Goal: Task Accomplishment & Management: Manage account settings

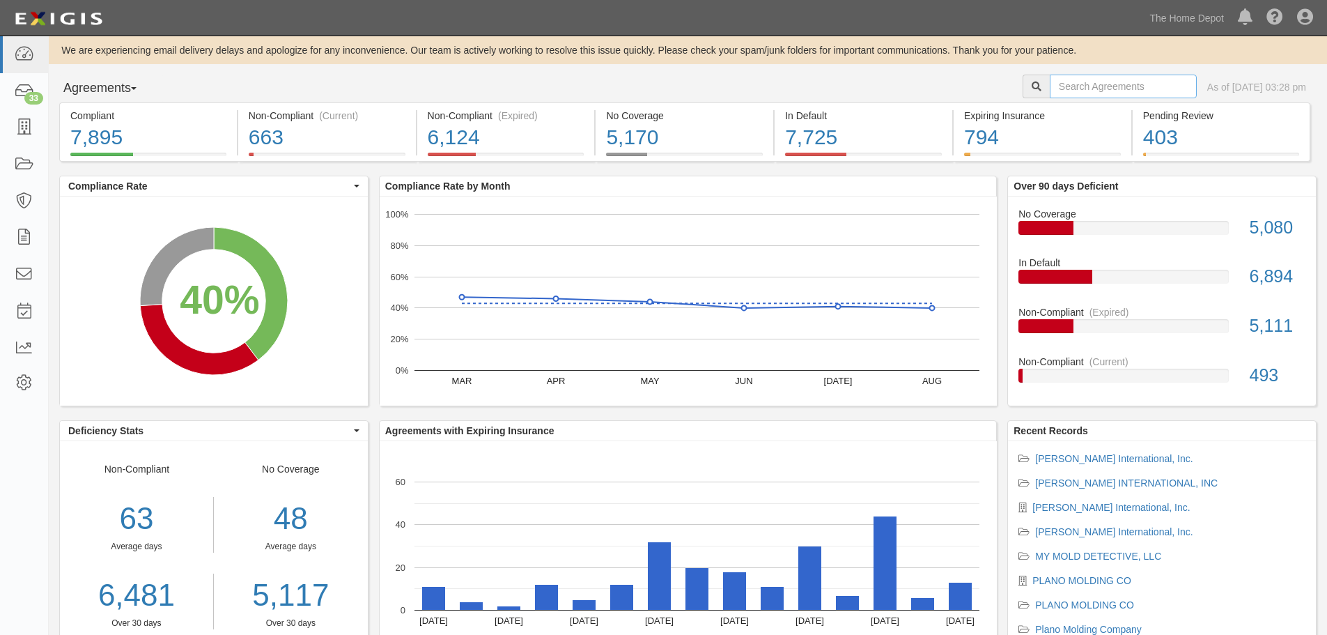
click at [1100, 81] on input "text" at bounding box center [1123, 87] width 147 height 24
type input "rubbo"
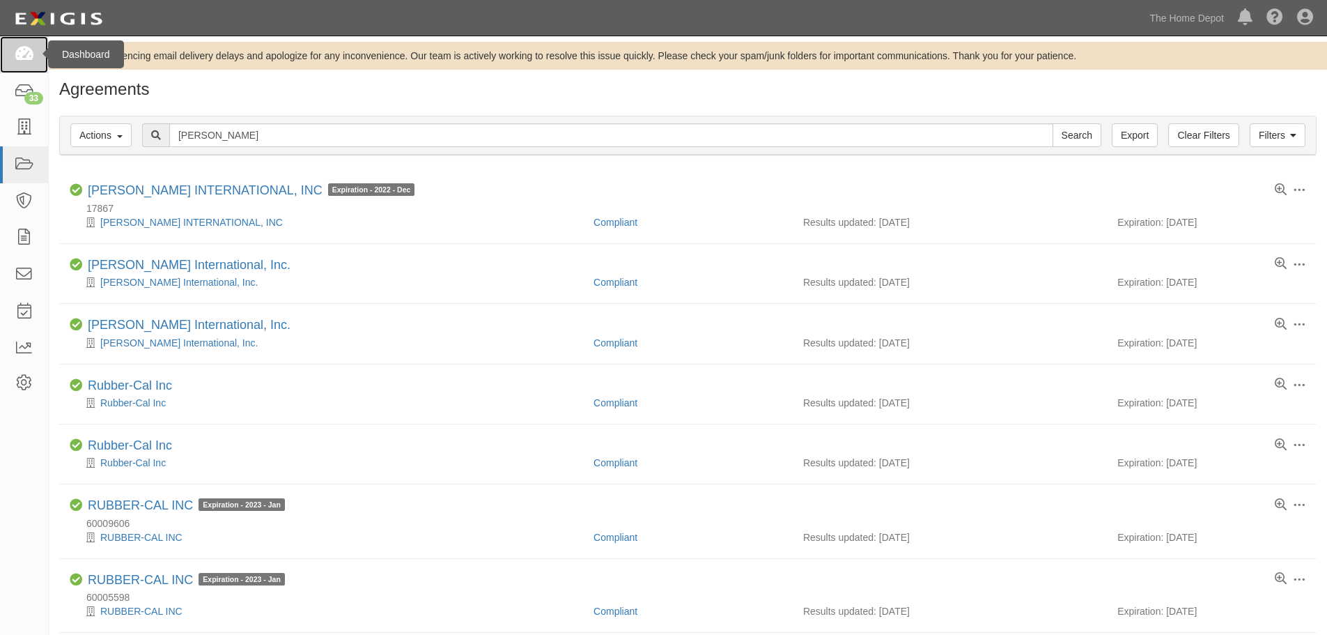
click at [32, 60] on icon at bounding box center [24, 55] width 20 height 16
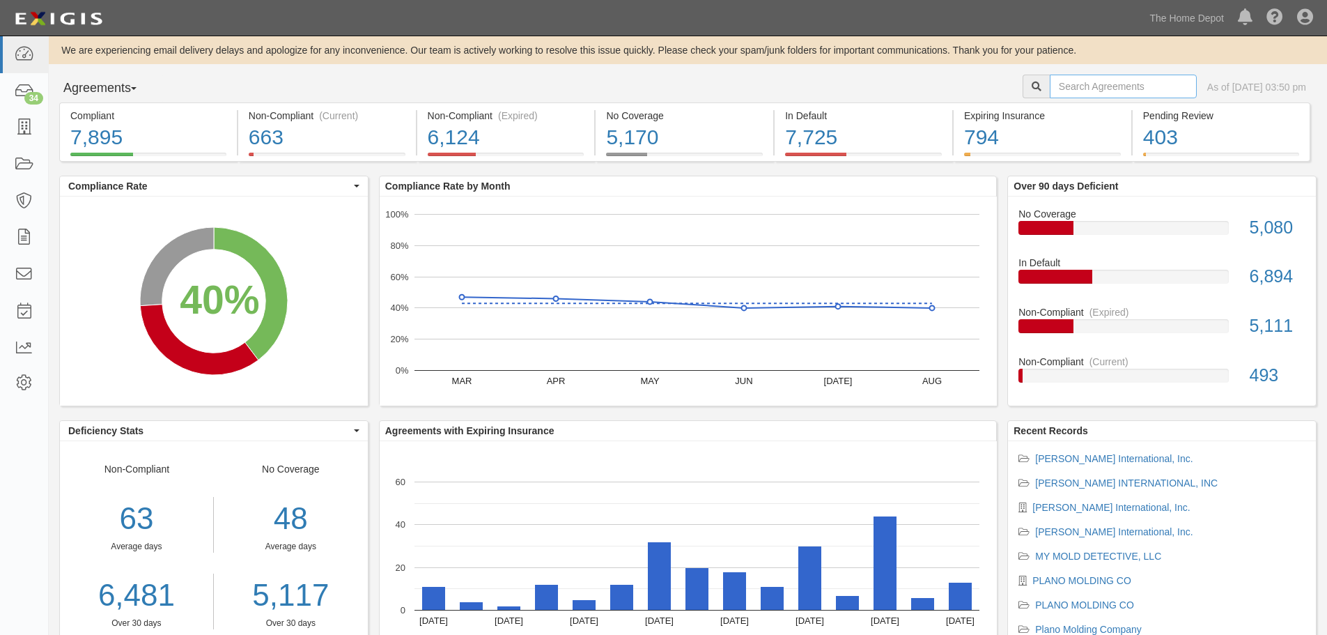
click at [1050, 82] on input "text" at bounding box center [1123, 87] width 147 height 24
type input "jade"
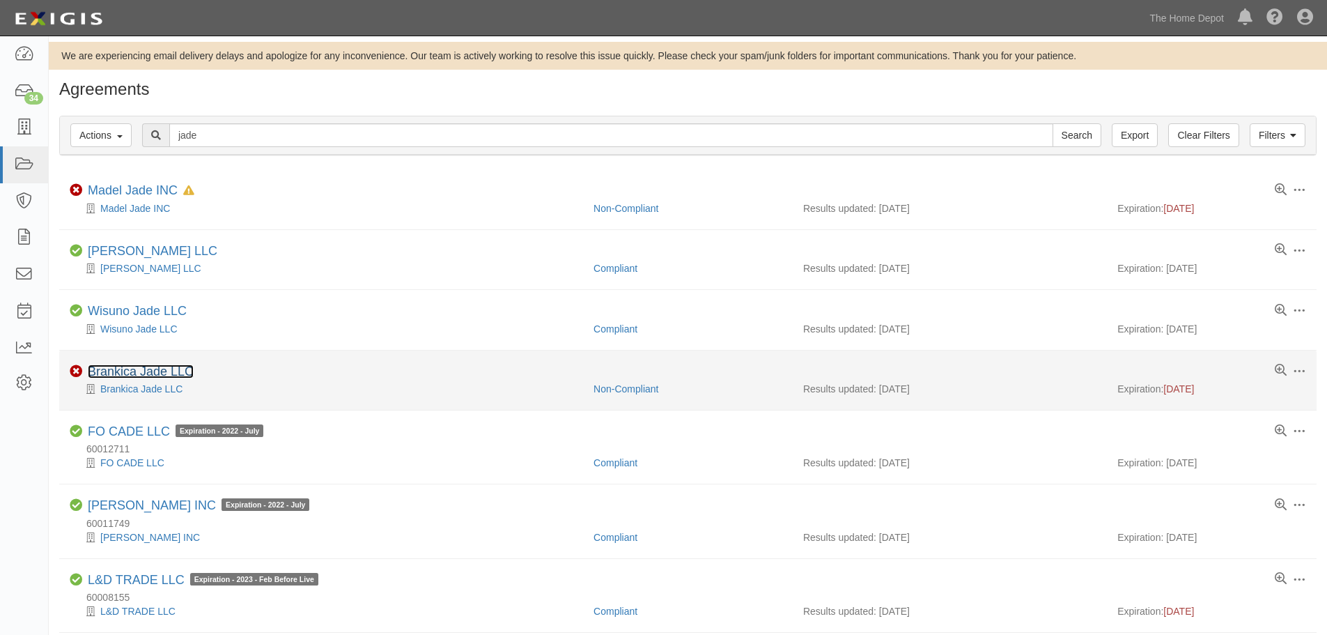
click at [136, 369] on link "Brankica Jade LLC" at bounding box center [141, 371] width 106 height 14
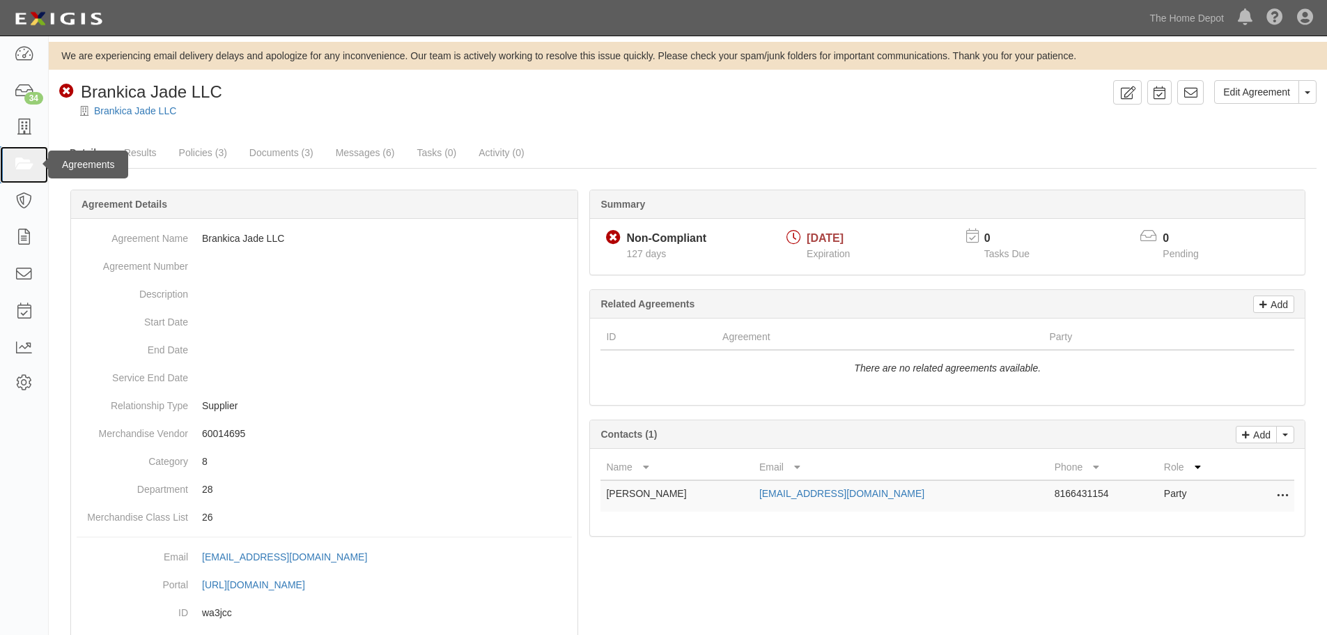
click at [20, 153] on link at bounding box center [24, 164] width 48 height 37
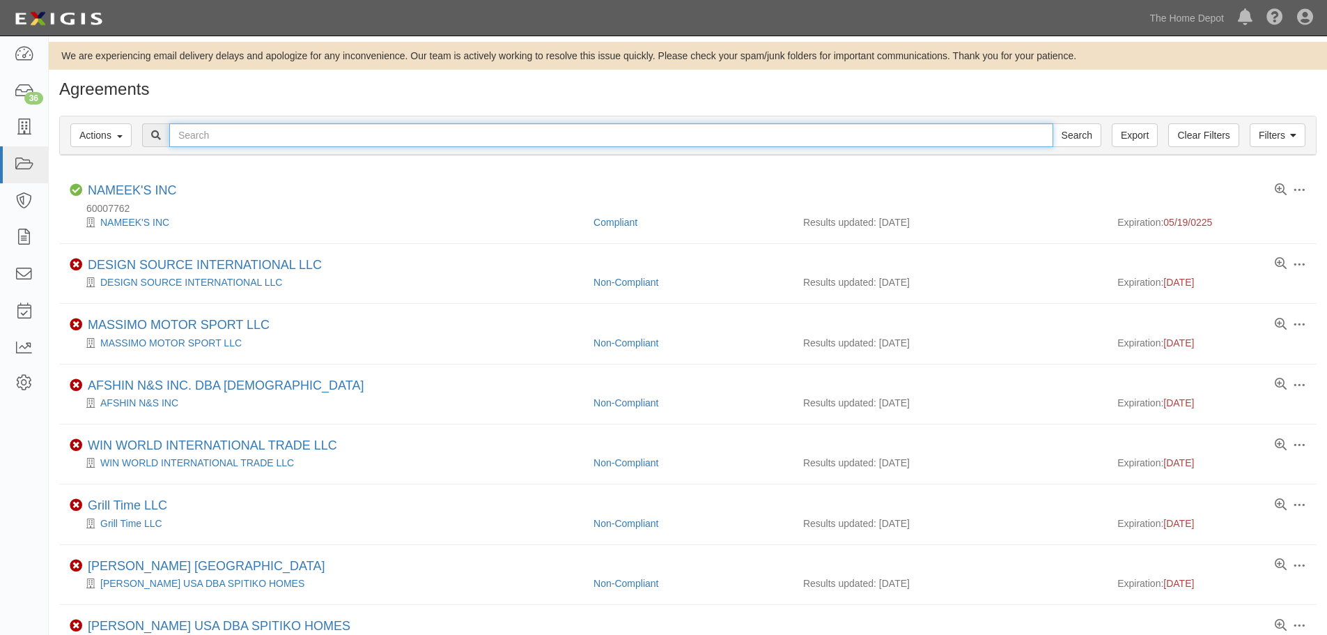
click at [381, 133] on input "text" at bounding box center [611, 135] width 884 height 24
type input "[PERSON_NAME]"
click at [1053, 123] on input "Search" at bounding box center [1077, 135] width 49 height 24
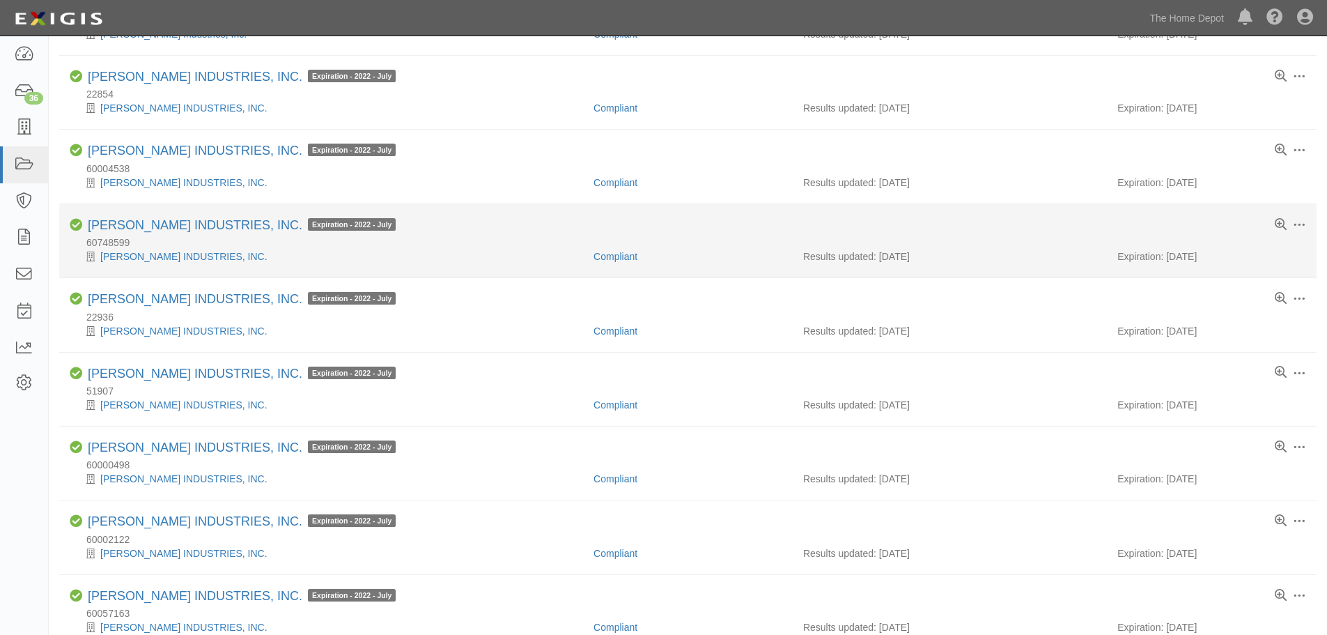
scroll to position [1036, 0]
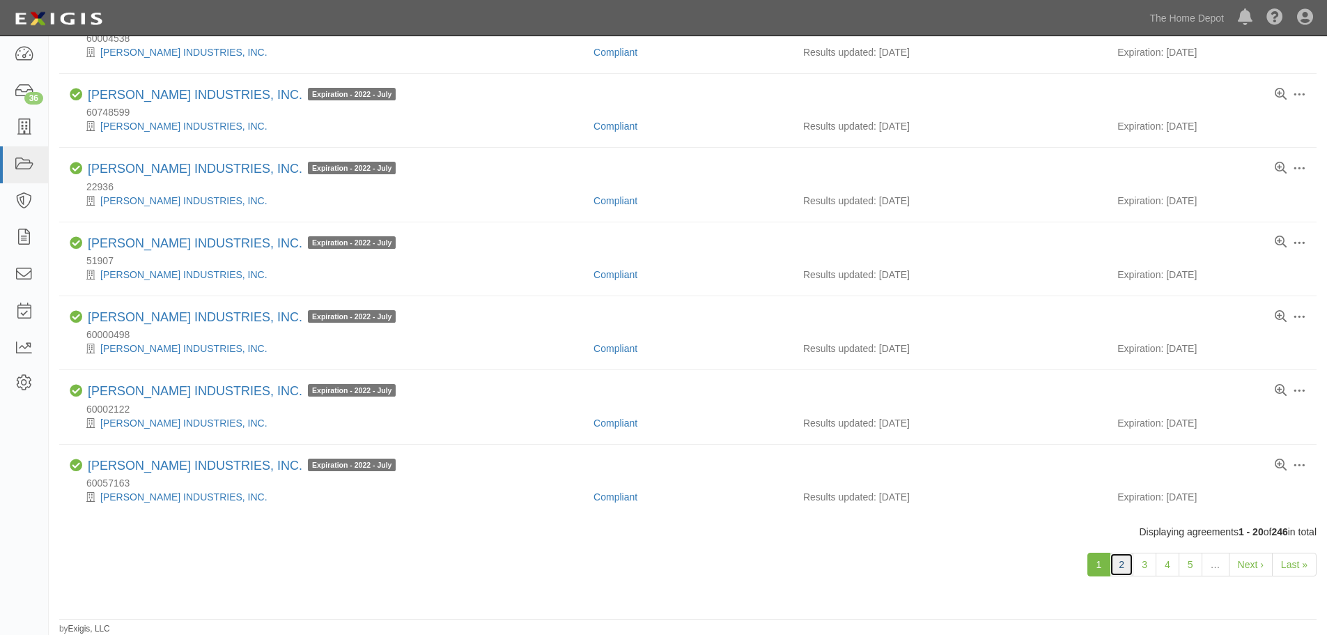
click at [1127, 568] on link "2" at bounding box center [1122, 565] width 24 height 24
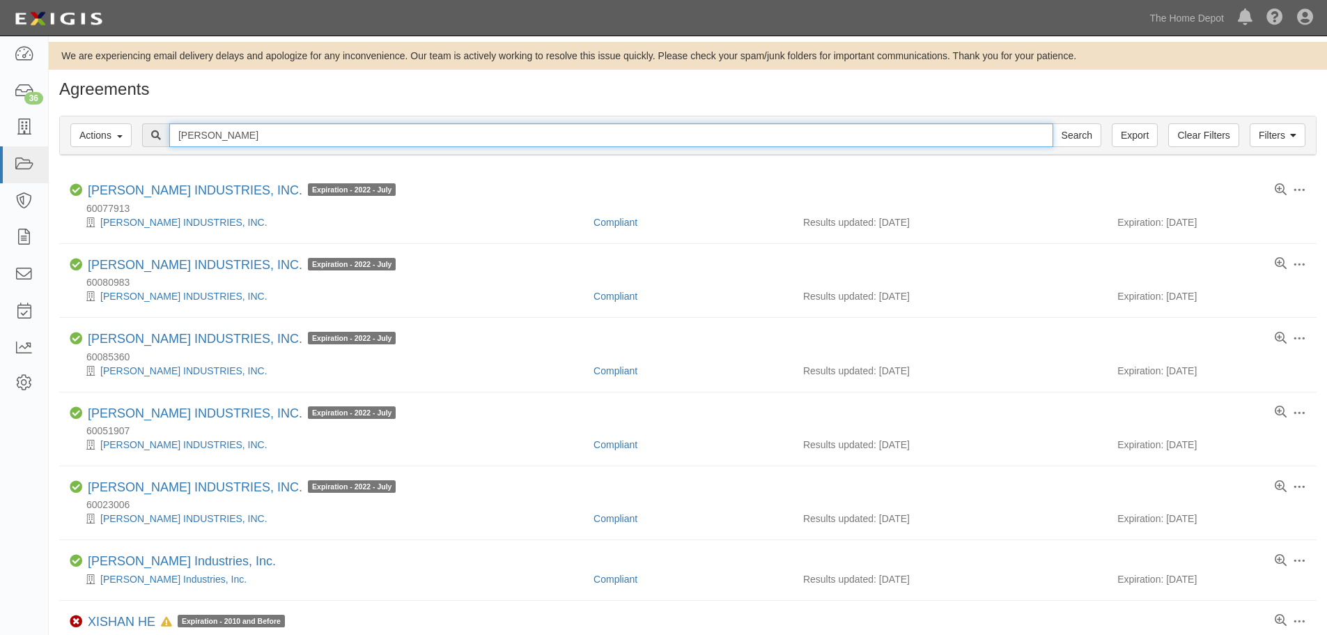
click at [211, 144] on input "[PERSON_NAME]" at bounding box center [611, 135] width 884 height 24
click at [215, 138] on input "[PERSON_NAME]" at bounding box center [611, 135] width 884 height 24
drag, startPoint x: 239, startPoint y: 138, endPoint x: 146, endPoint y: 125, distance: 94.2
click at [146, 125] on div "shaw Search" at bounding box center [622, 135] width 960 height 24
type input "dowell"
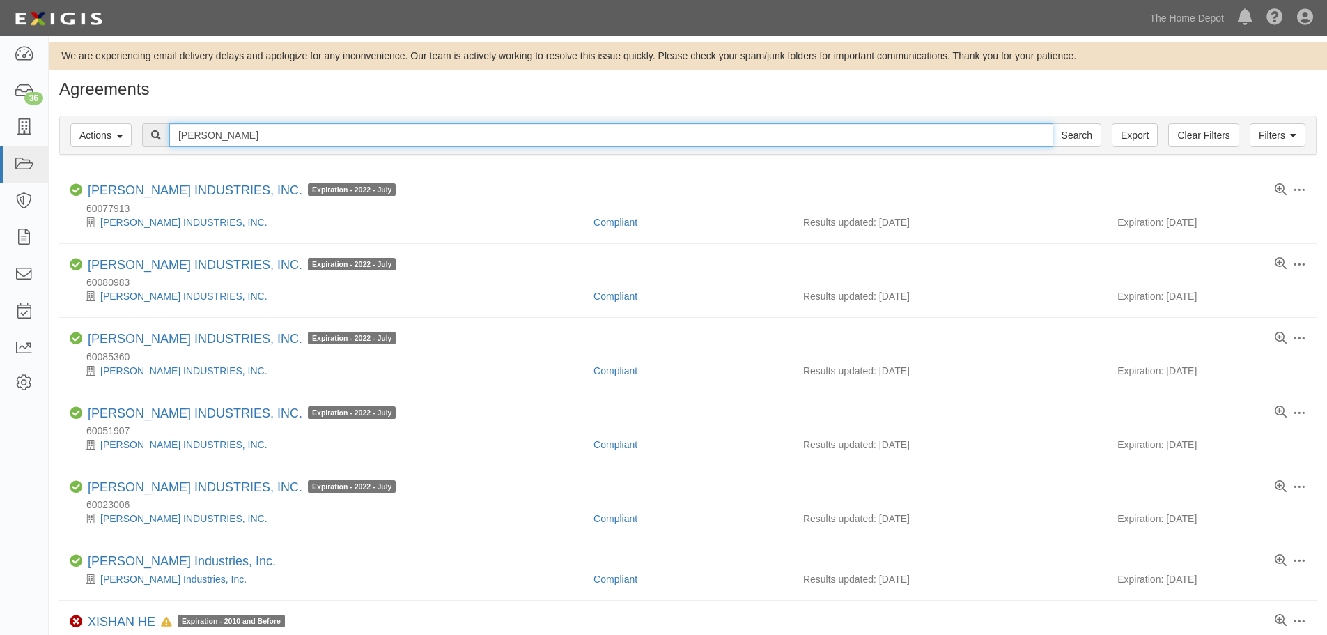
click at [1053, 123] on input "Search" at bounding box center [1077, 135] width 49 height 24
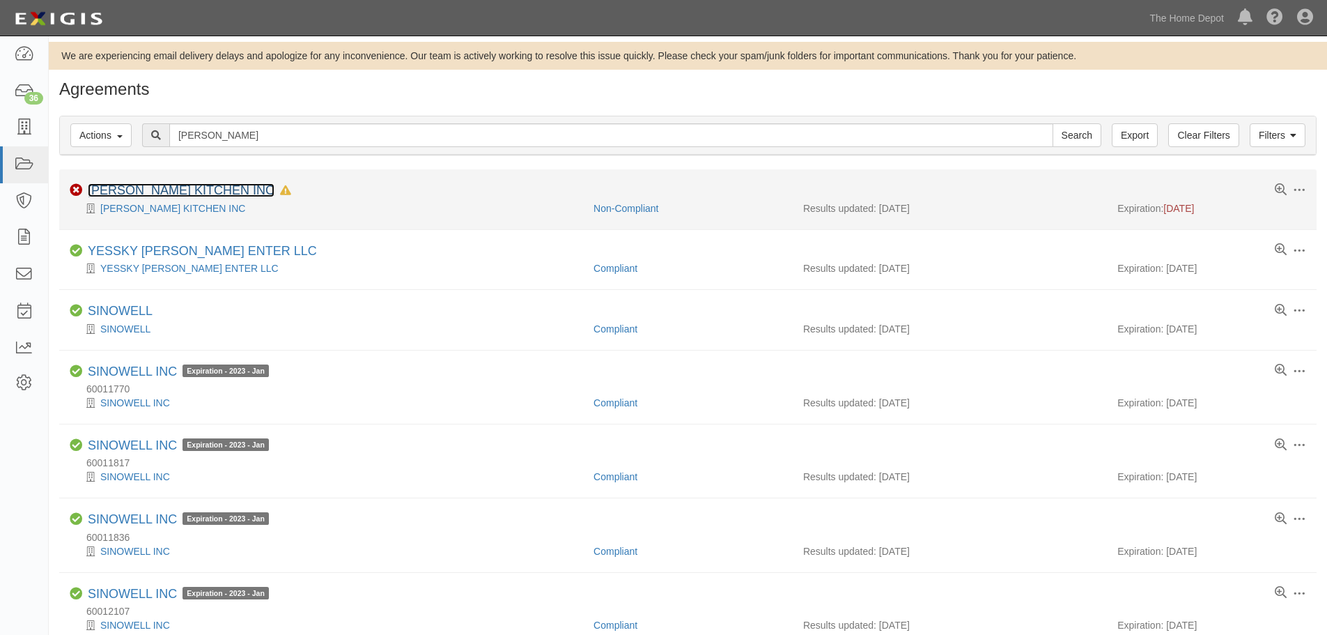
click at [127, 185] on link "[PERSON_NAME] KITCHEN INC" at bounding box center [181, 190] width 187 height 14
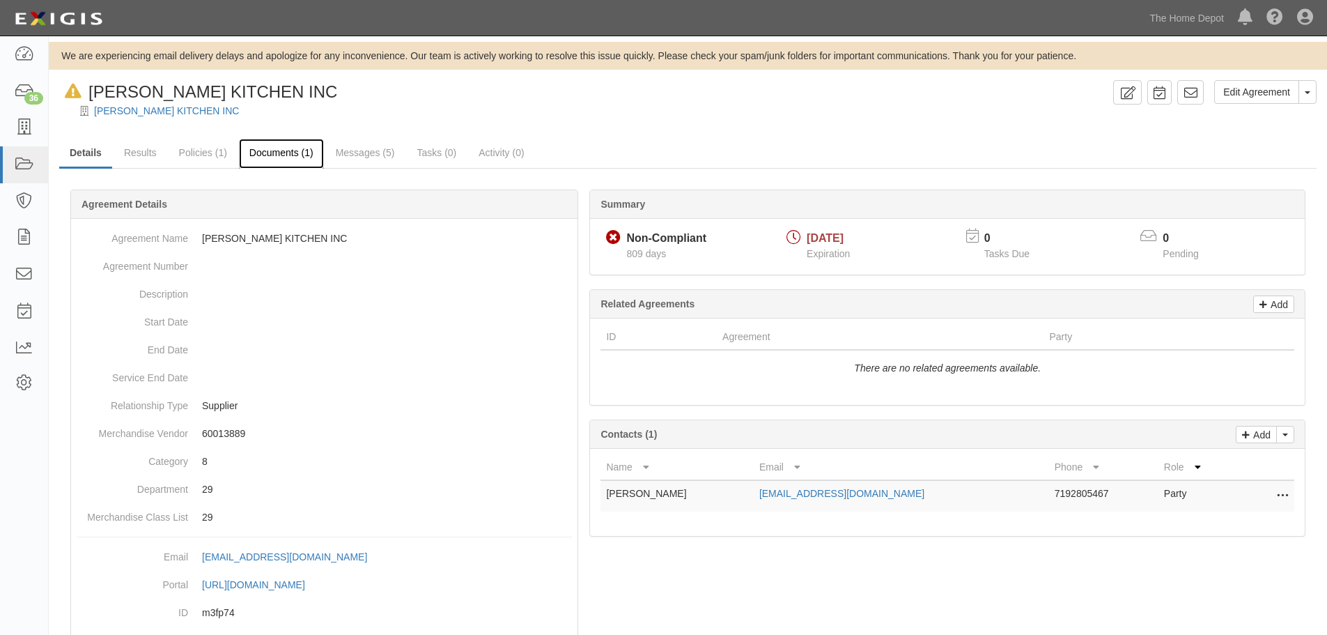
click at [282, 153] on link "Documents (1)" at bounding box center [281, 154] width 85 height 30
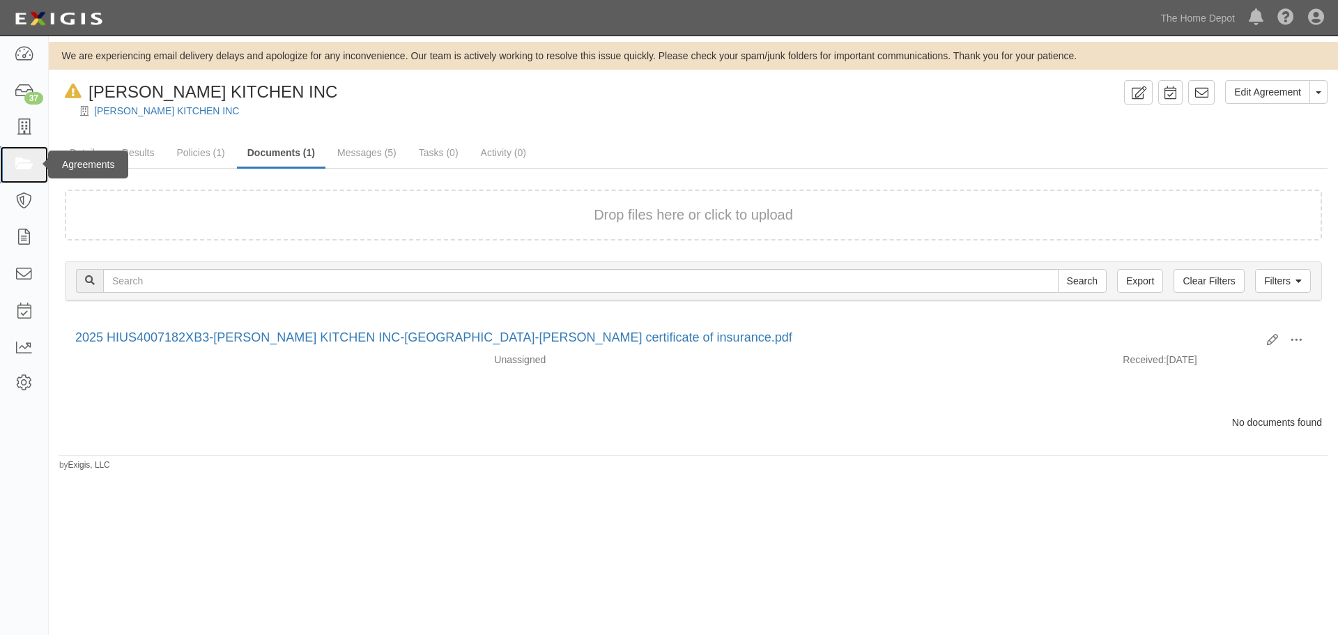
click at [27, 165] on icon at bounding box center [24, 165] width 20 height 16
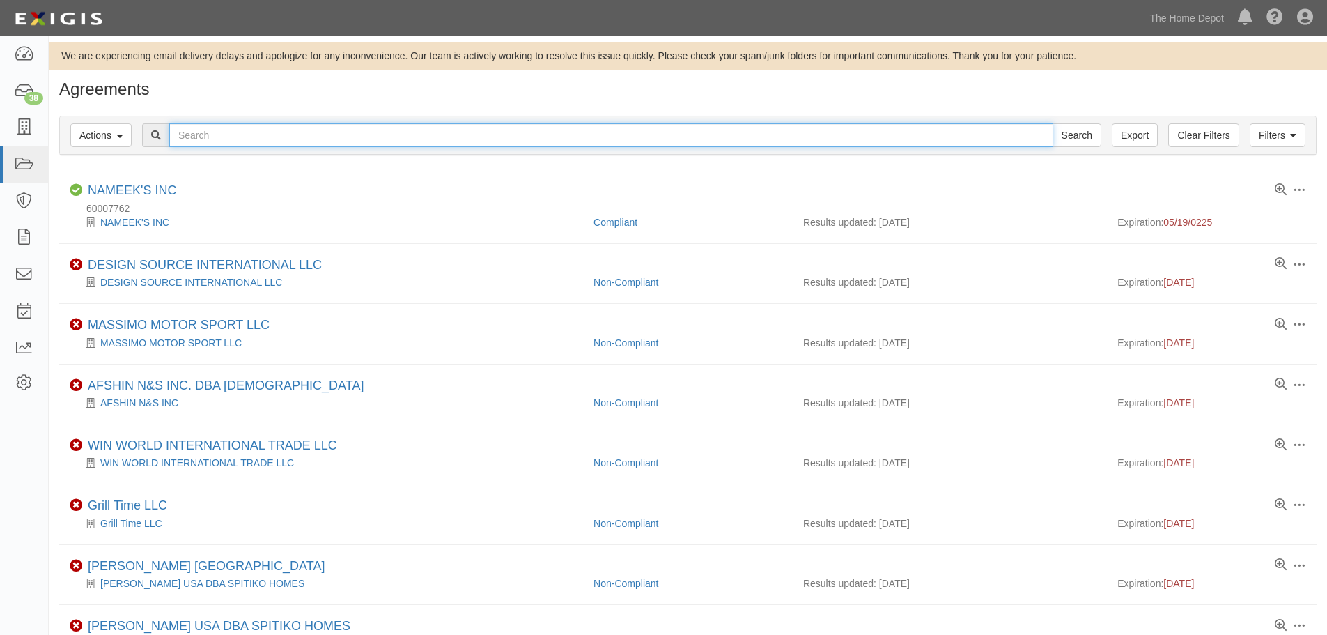
click at [302, 137] on input "text" at bounding box center [611, 135] width 884 height 24
type input "Yotrio"
click at [1053, 123] on input "Search" at bounding box center [1077, 135] width 49 height 24
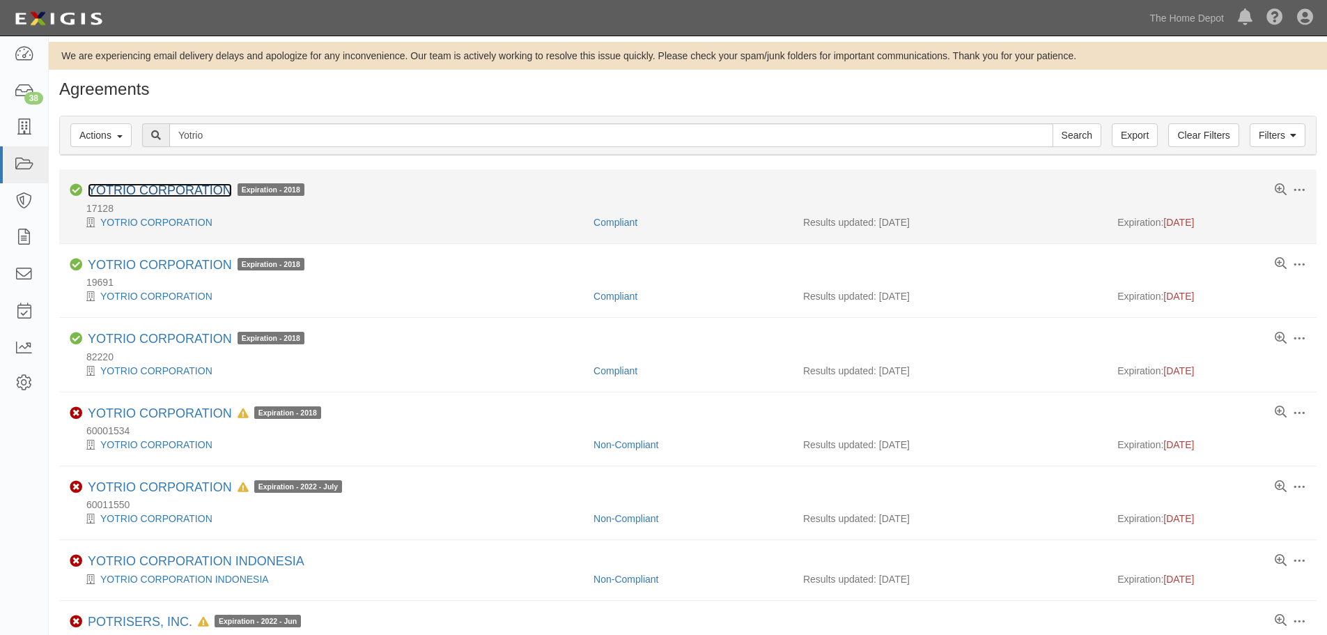
click at [183, 189] on link "YOTRIO CORPORATION" at bounding box center [160, 190] width 144 height 14
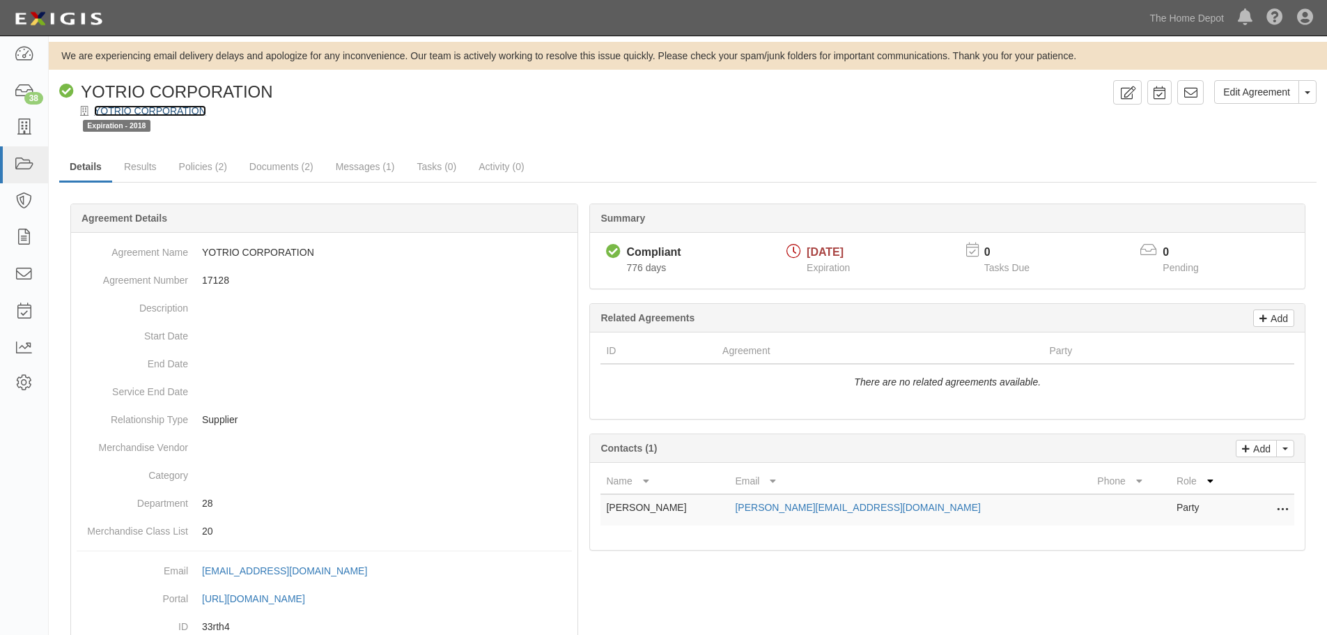
click at [185, 112] on link "YOTRIO CORPORATION" at bounding box center [150, 110] width 112 height 11
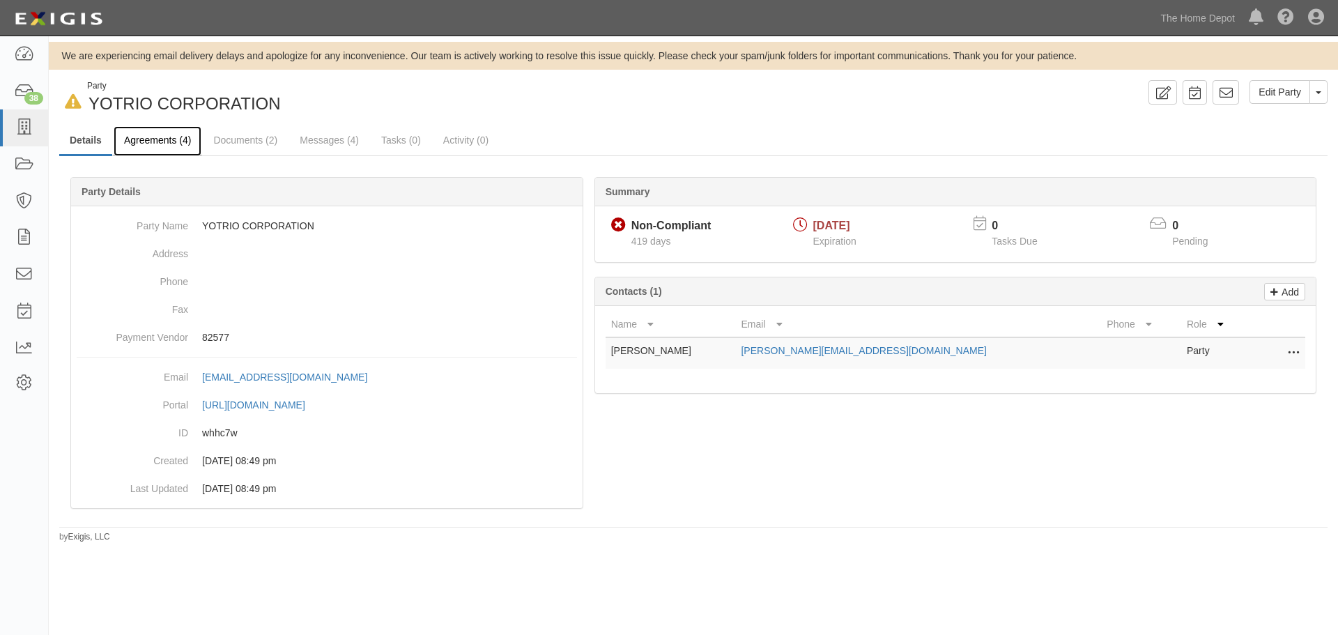
click at [174, 134] on link "Agreements (4)" at bounding box center [158, 141] width 88 height 30
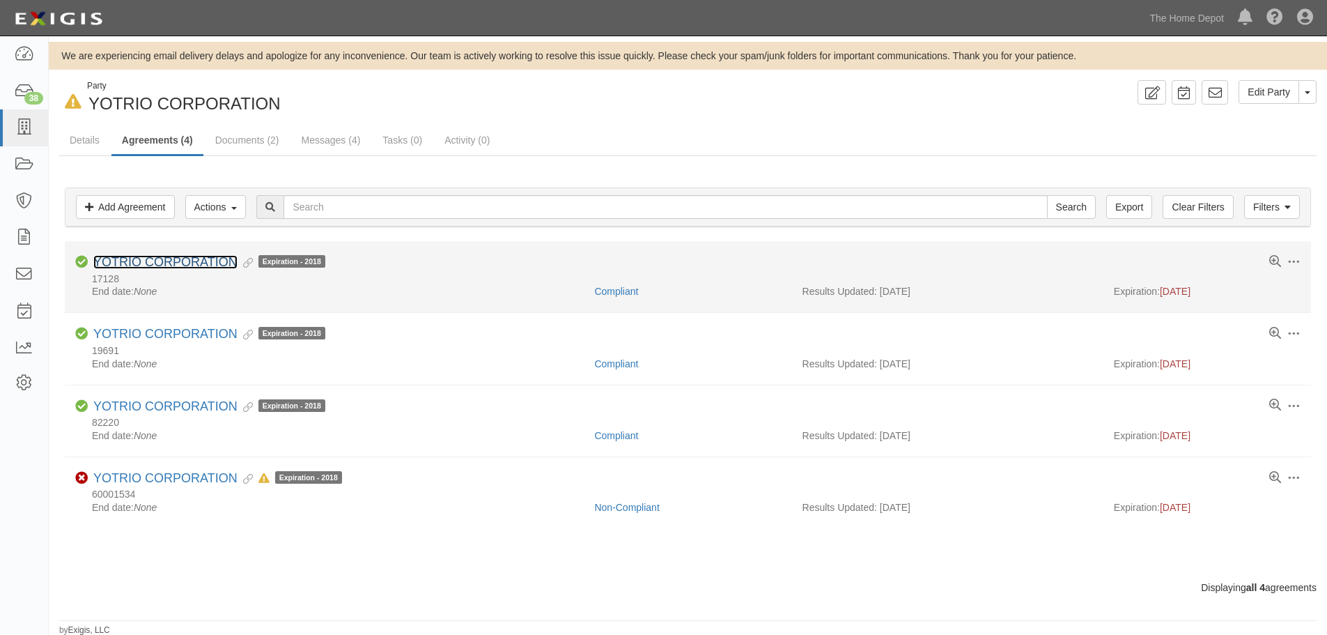
click at [175, 255] on link "YOTRIO CORPORATION" at bounding box center [165, 262] width 144 height 14
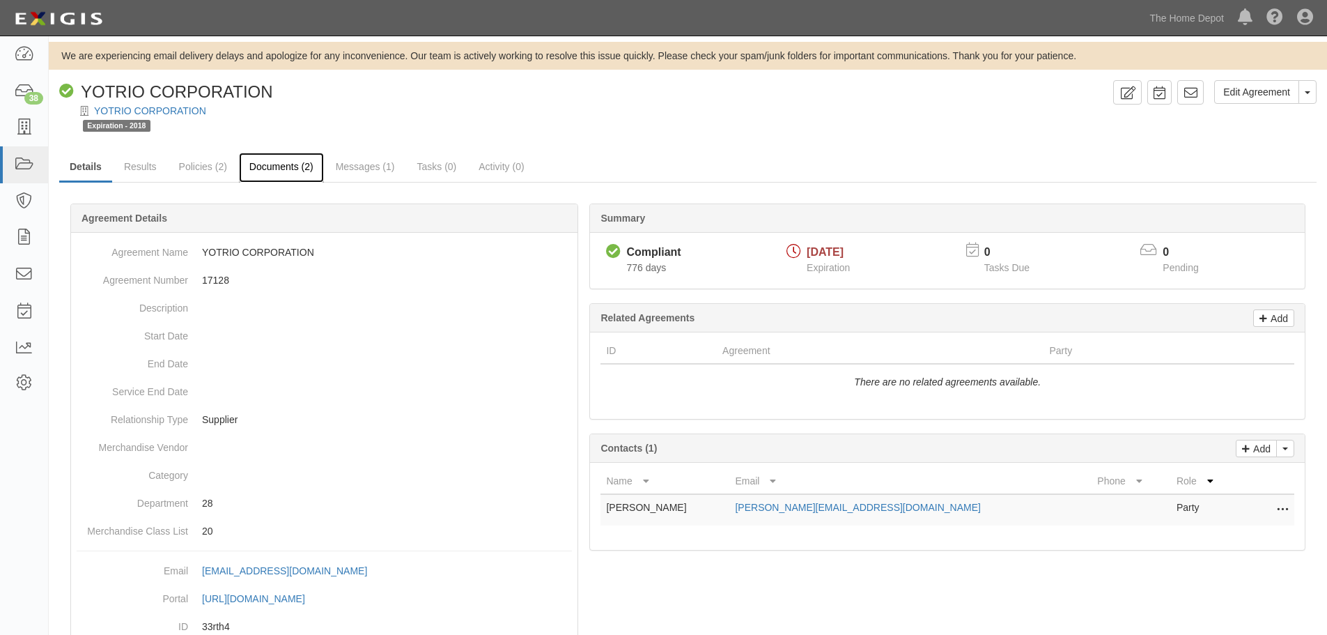
click at [299, 171] on link "Documents (2)" at bounding box center [281, 168] width 85 height 30
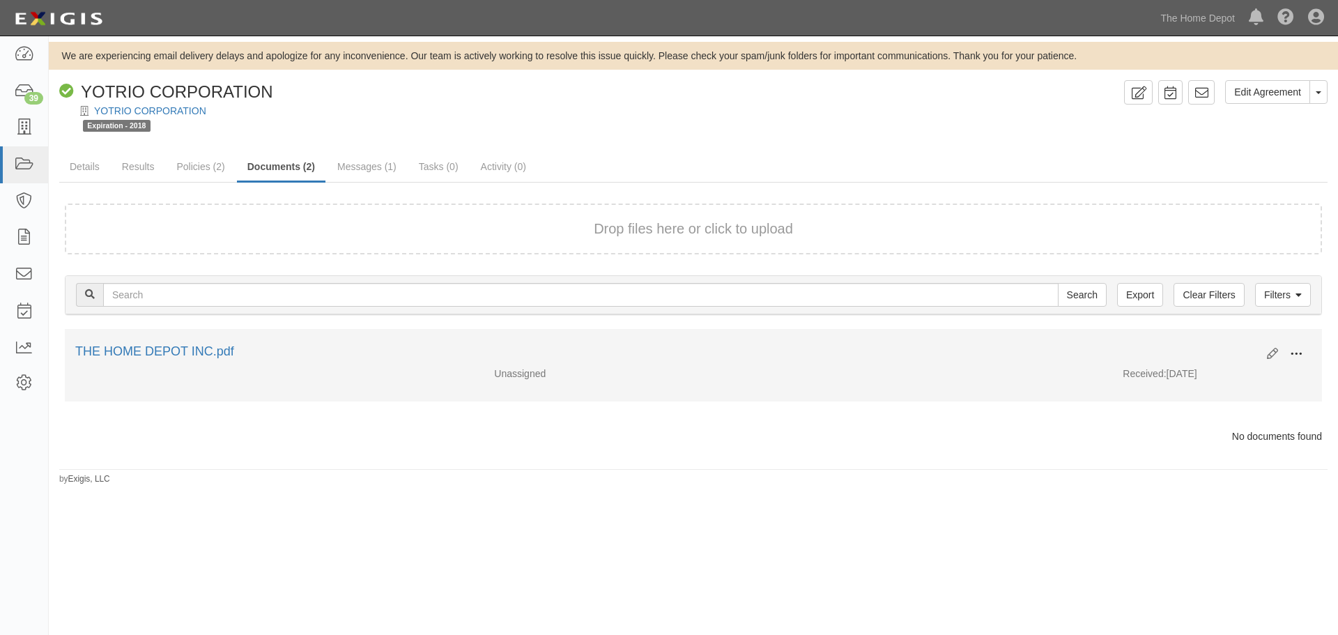
click at [1296, 353] on span at bounding box center [1296, 354] width 13 height 13
click at [1226, 347] on link "Edit" at bounding box center [1228, 348] width 110 height 25
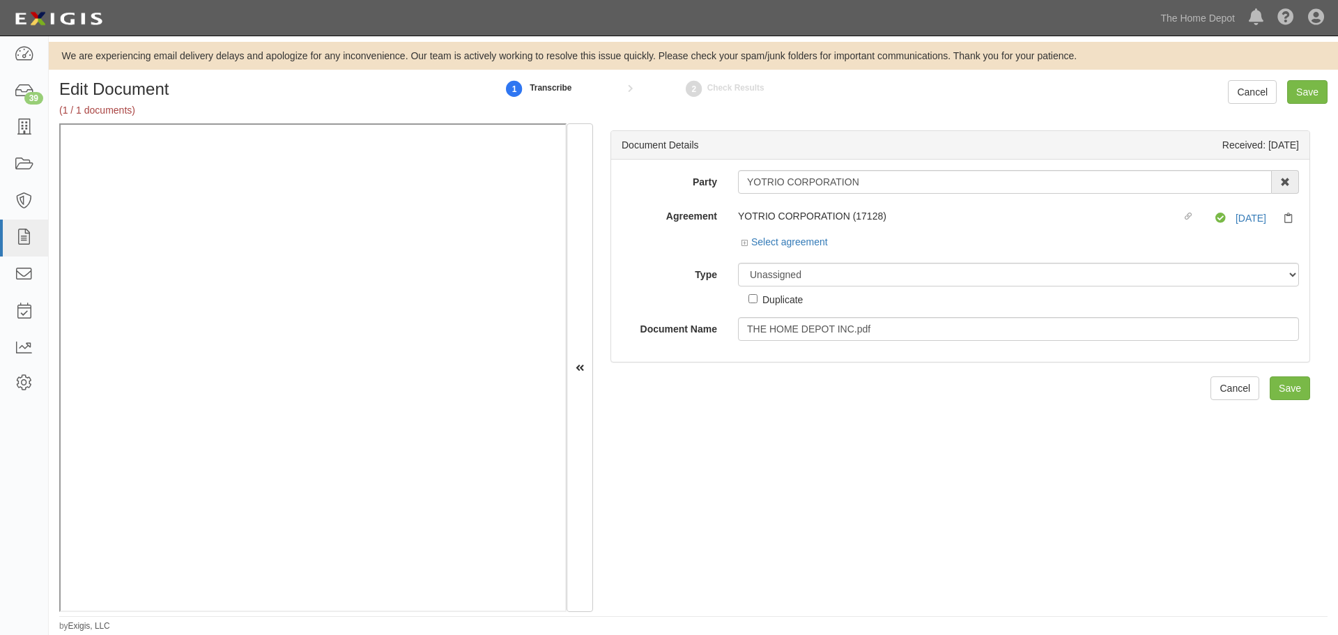
drag, startPoint x: 602, startPoint y: 255, endPoint x: 621, endPoint y: 254, distance: 18.9
click at [602, 254] on div "Document Details Received: 09/02/2025 Party YOTRIO CORPORATION 1000576868 Ontar…" at bounding box center [960, 367] width 734 height 488
click at [744, 245] on icon at bounding box center [746, 243] width 10 height 7
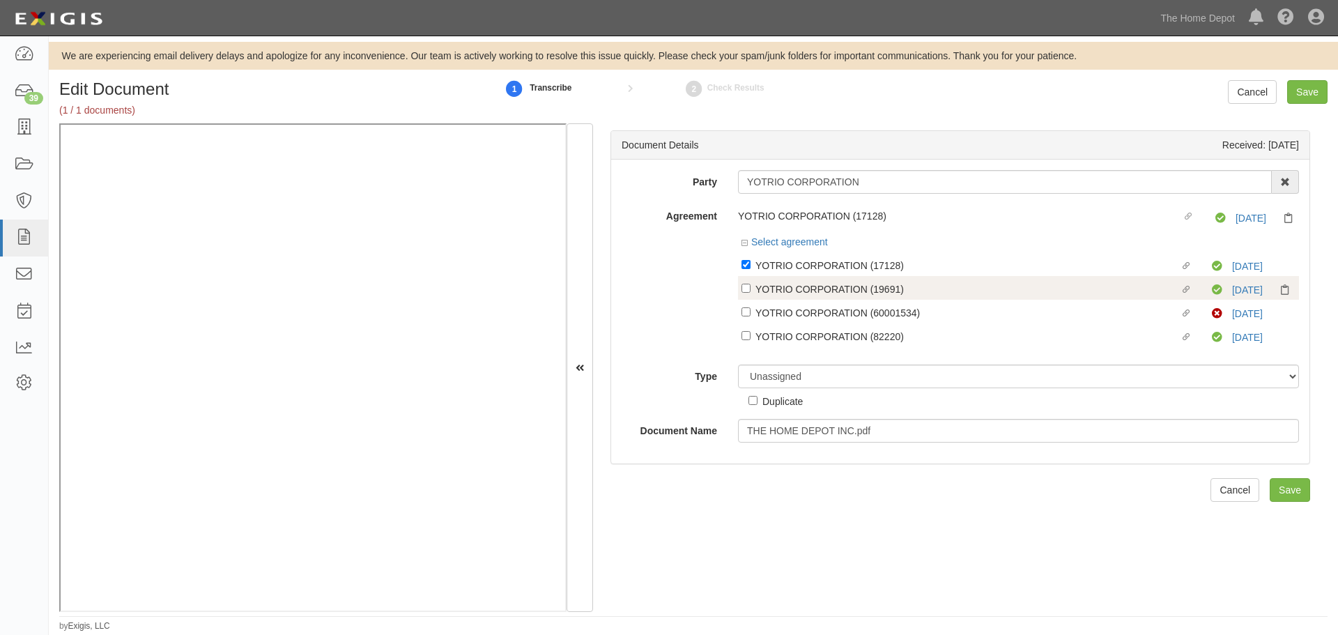
click at [742, 293] on label "Linked agreement YOTRIO CORPORATION (19691) Linked agreement" at bounding box center [976, 290] width 470 height 19
click at [742, 269] on input "Linked agreement YOTRIO CORPORATION (19691) Linked agreement" at bounding box center [745, 264] width 9 height 9
checkbox input "true"
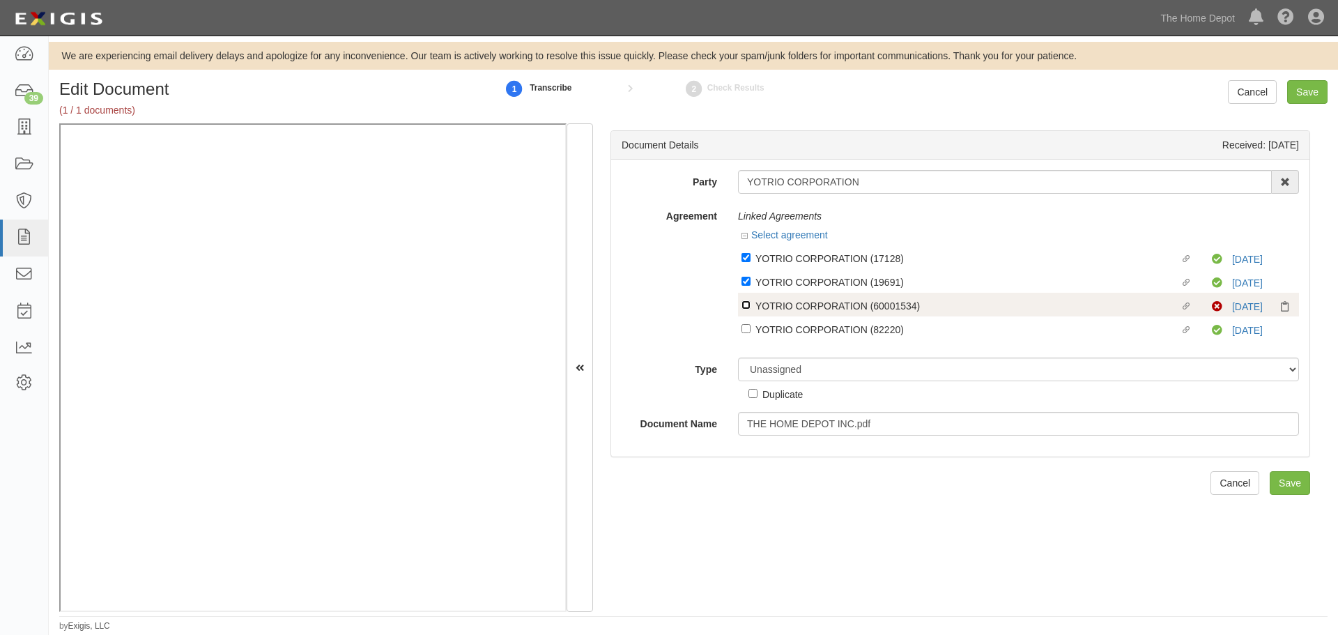
click at [746, 262] on input "Linked agreement YOTRIO CORPORATION (60001534) Linked agreement" at bounding box center [745, 257] width 9 height 9
checkbox input "true"
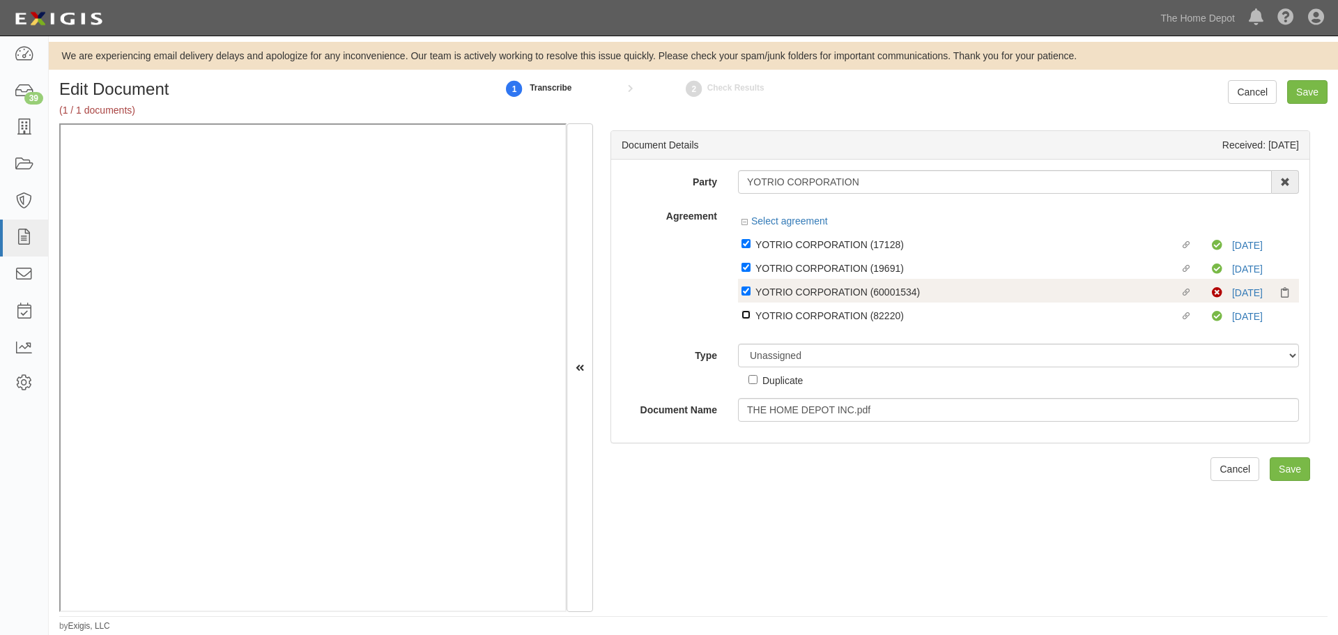
click at [746, 248] on input "Linked agreement YOTRIO CORPORATION (82220) Linked agreement" at bounding box center [745, 243] width 9 height 9
checkbox input "true"
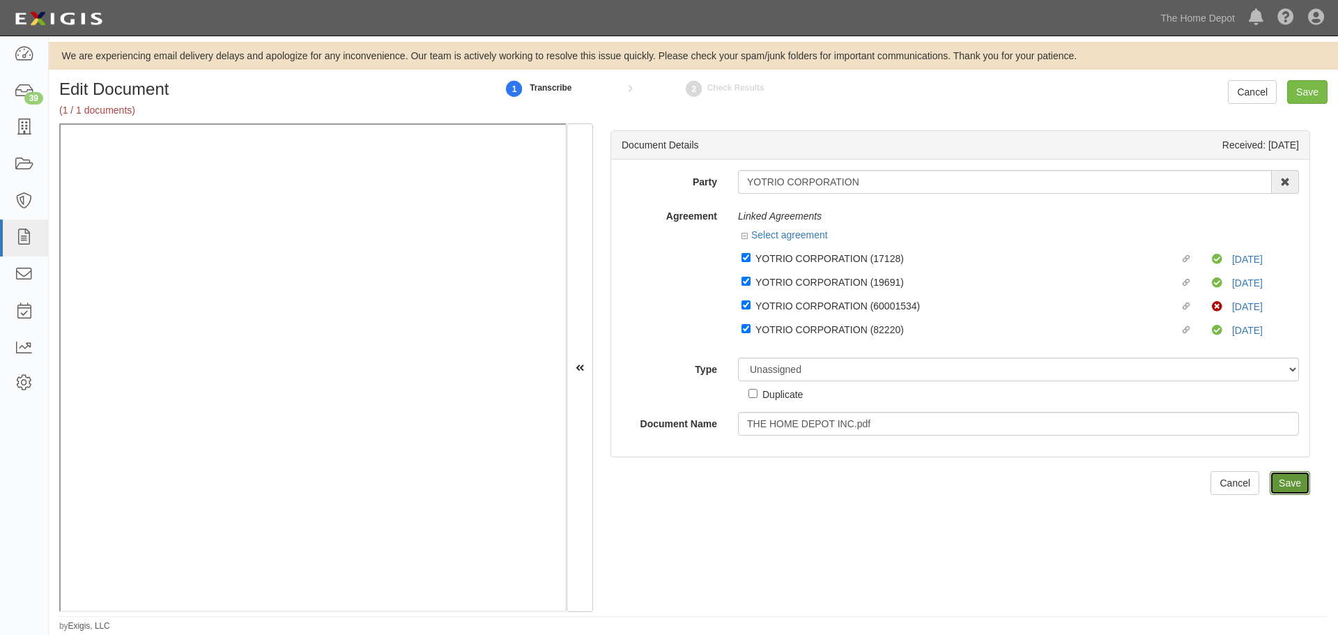
click at [1277, 482] on input "Save" at bounding box center [1290, 483] width 40 height 24
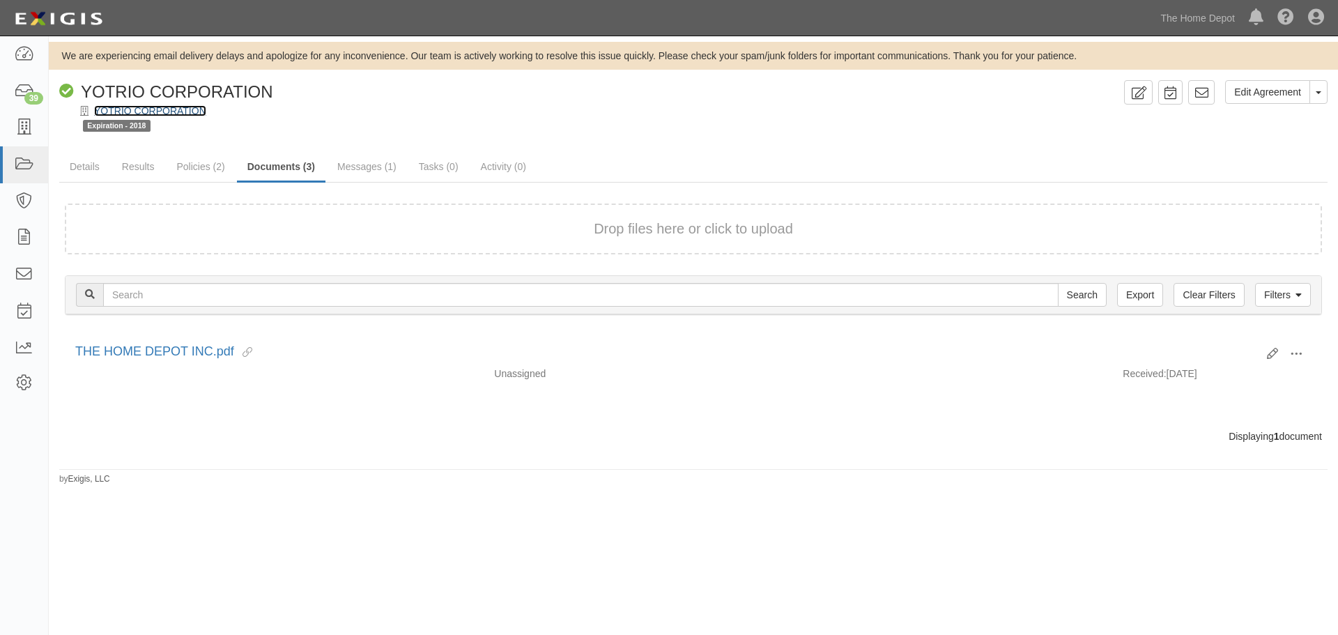
click at [141, 111] on link "YOTRIO CORPORATION" at bounding box center [150, 110] width 112 height 11
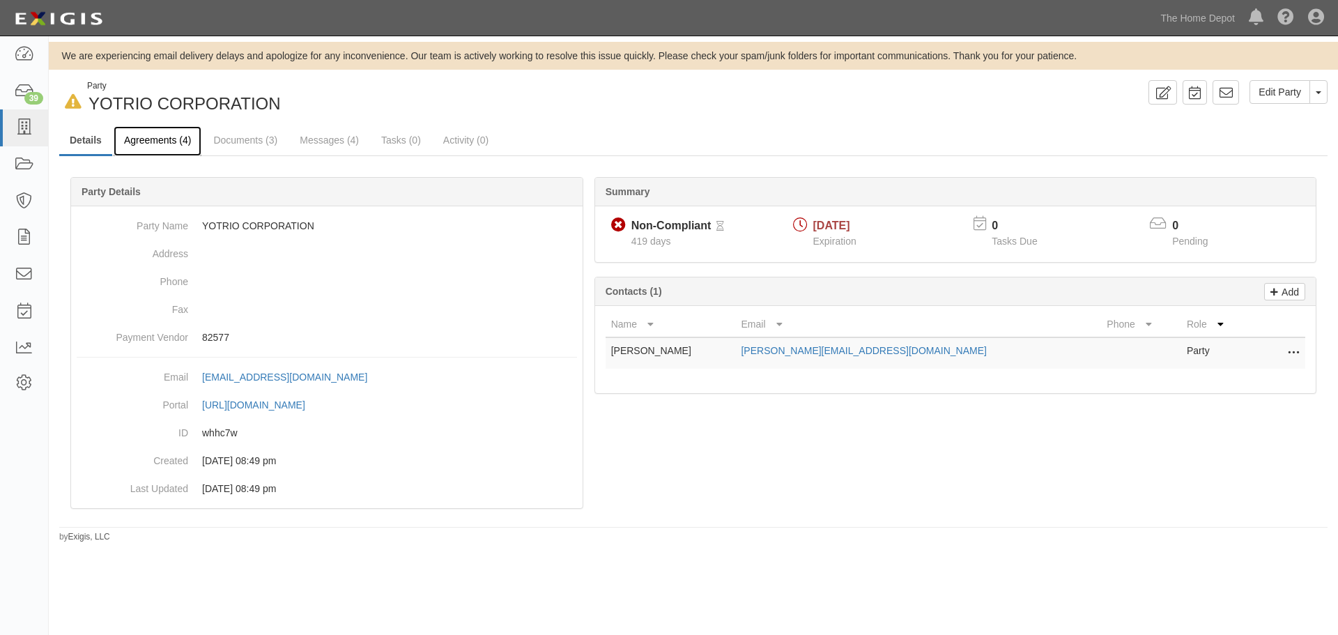
click at [169, 139] on link "Agreements (4)" at bounding box center [158, 141] width 88 height 30
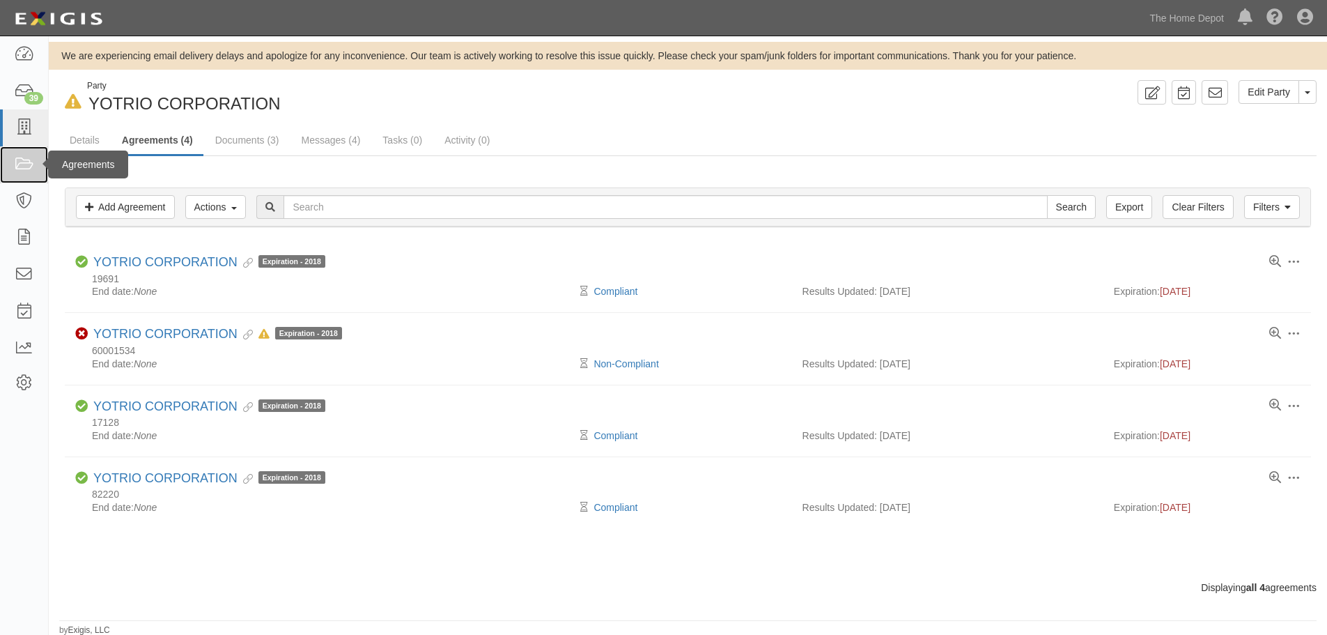
click at [24, 168] on icon at bounding box center [24, 165] width 20 height 16
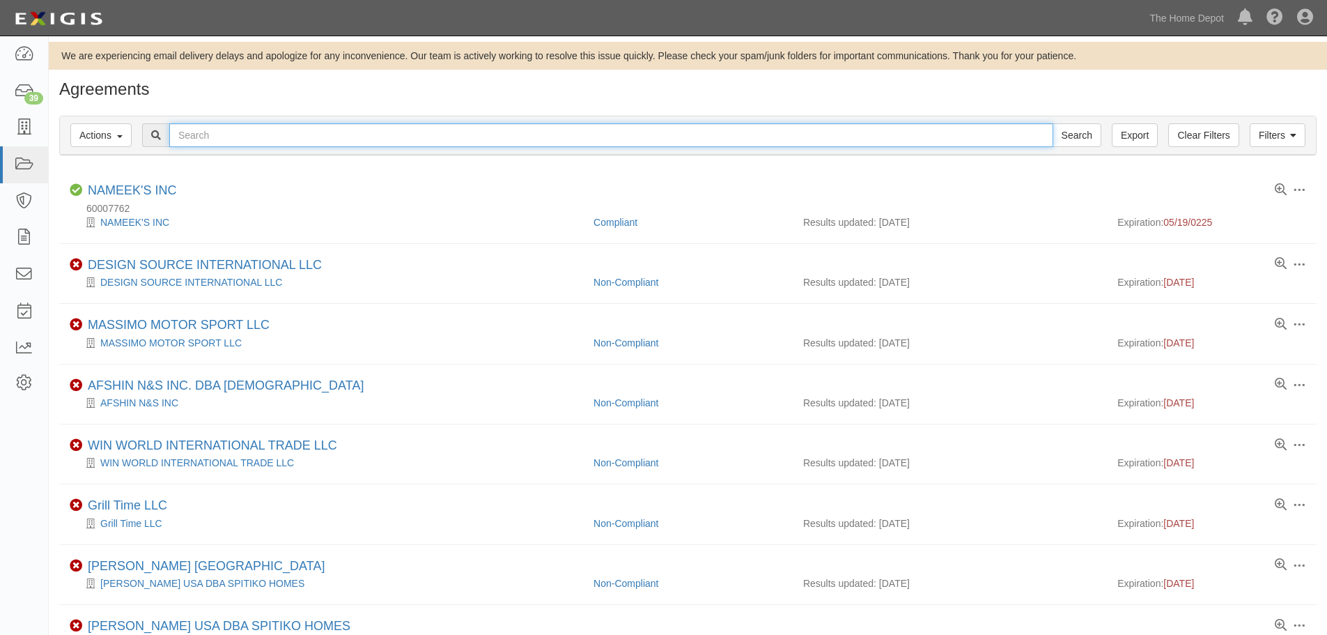
click at [217, 132] on input "text" at bounding box center [611, 135] width 884 height 24
type input "yotrio"
click at [1053, 123] on input "Search" at bounding box center [1077, 135] width 49 height 24
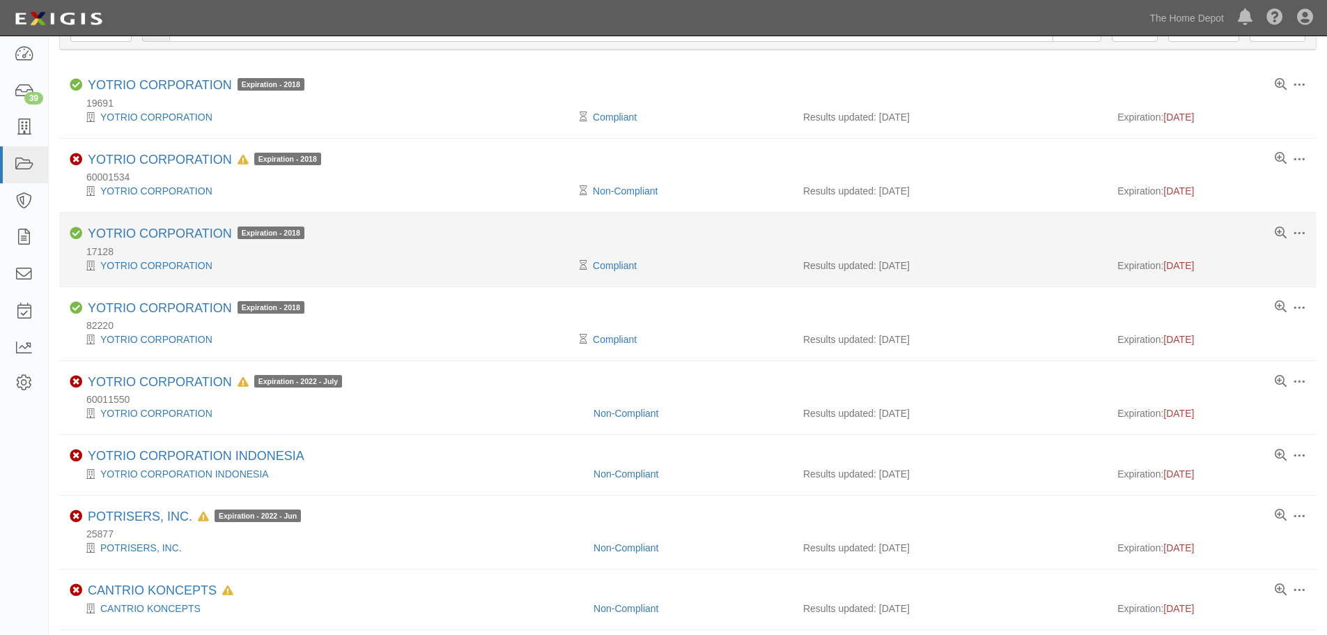
scroll to position [139, 0]
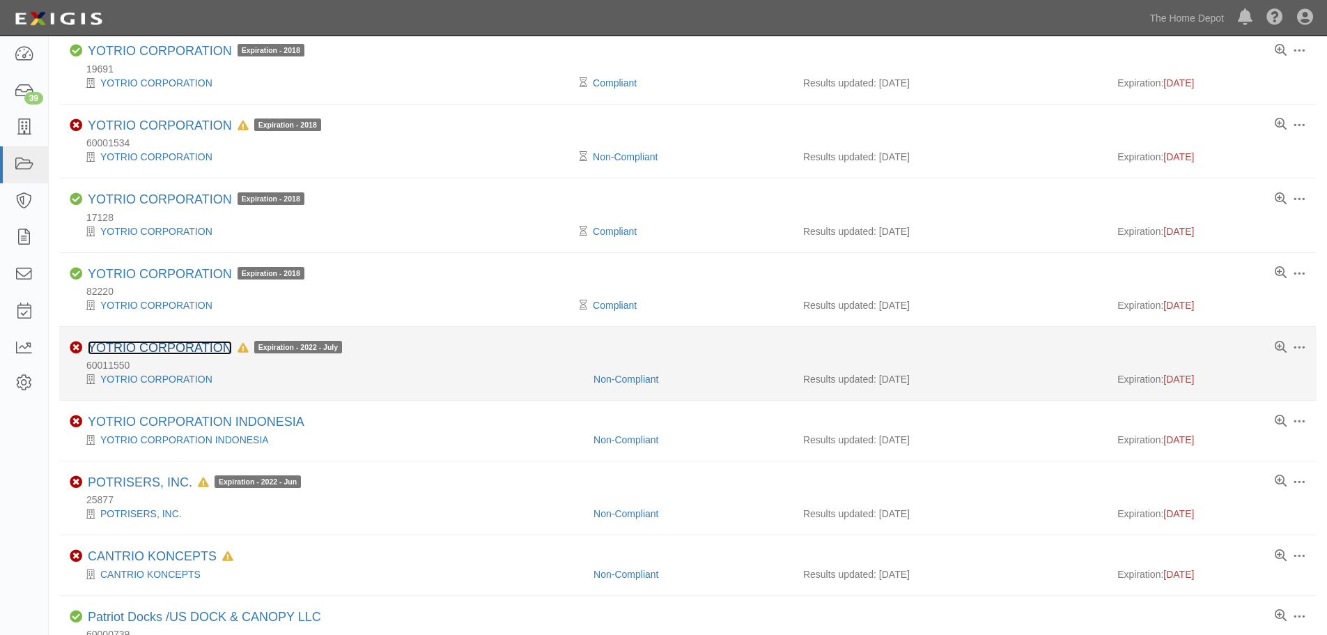
click at [148, 348] on link "YOTRIO CORPORATION" at bounding box center [160, 348] width 144 height 14
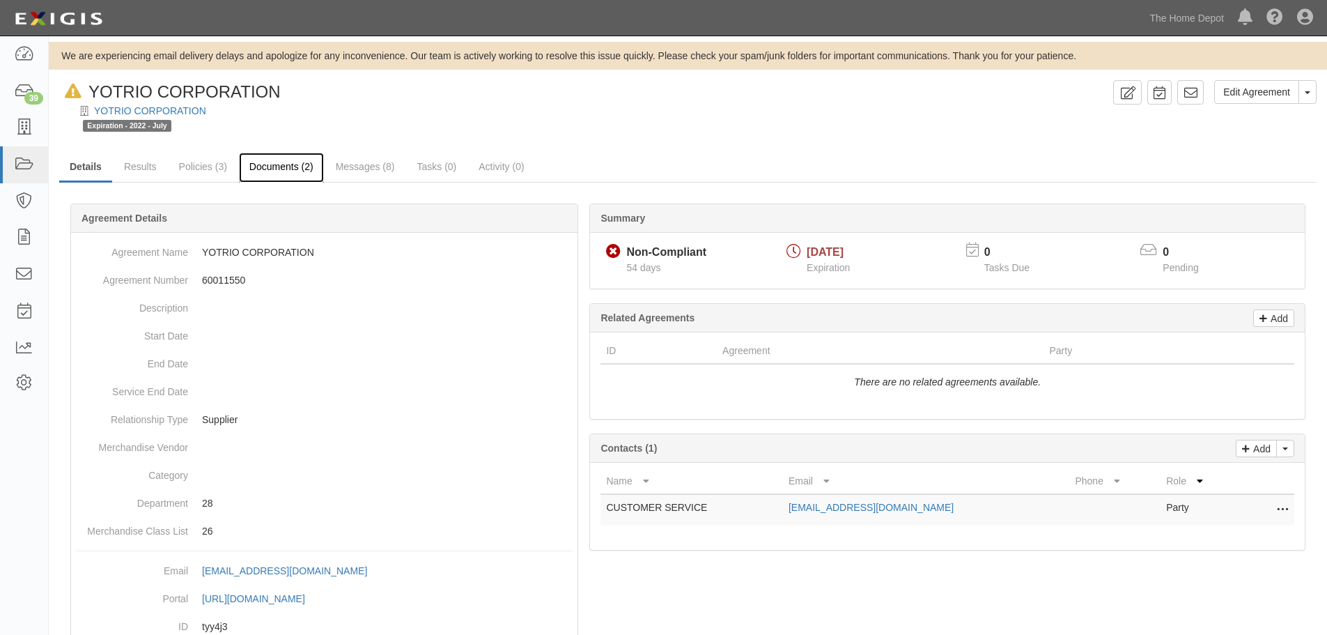
click at [270, 157] on link "Documents (2)" at bounding box center [281, 168] width 85 height 30
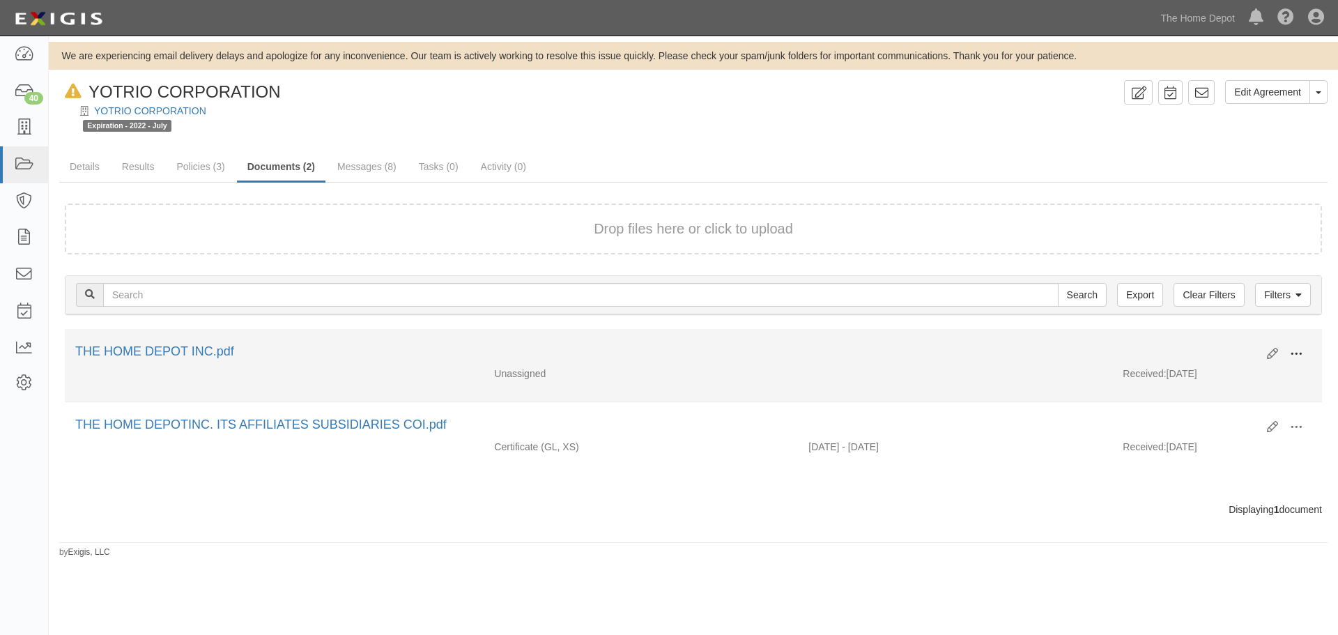
click at [1300, 355] on span at bounding box center [1296, 354] width 13 height 13
click at [1206, 350] on link "Edit" at bounding box center [1228, 348] width 110 height 25
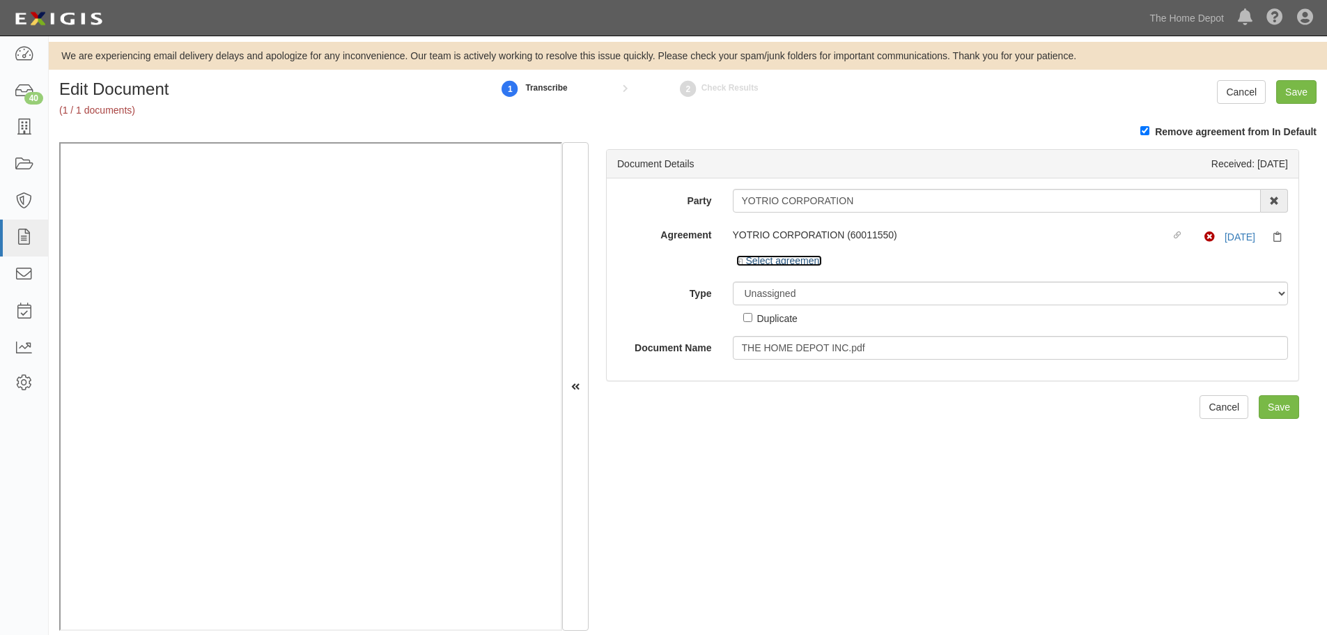
click at [743, 265] on link "Select agreement" at bounding box center [780, 260] width 86 height 11
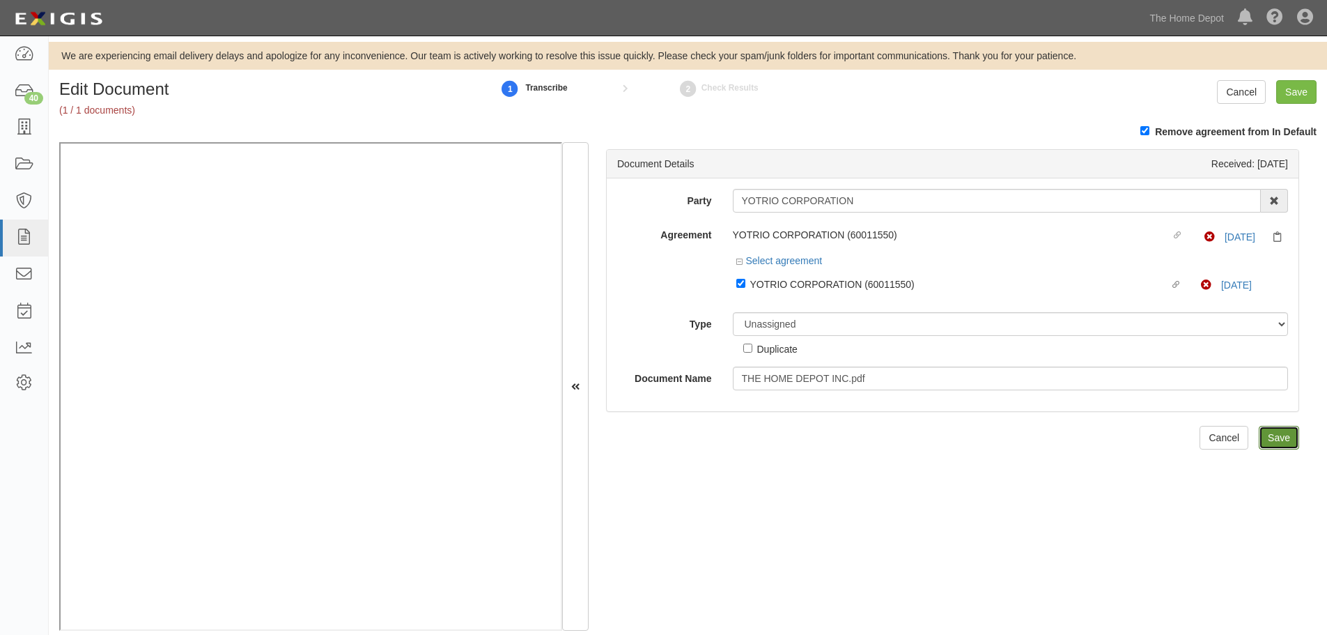
click at [1277, 444] on input "Save" at bounding box center [1279, 438] width 40 height 24
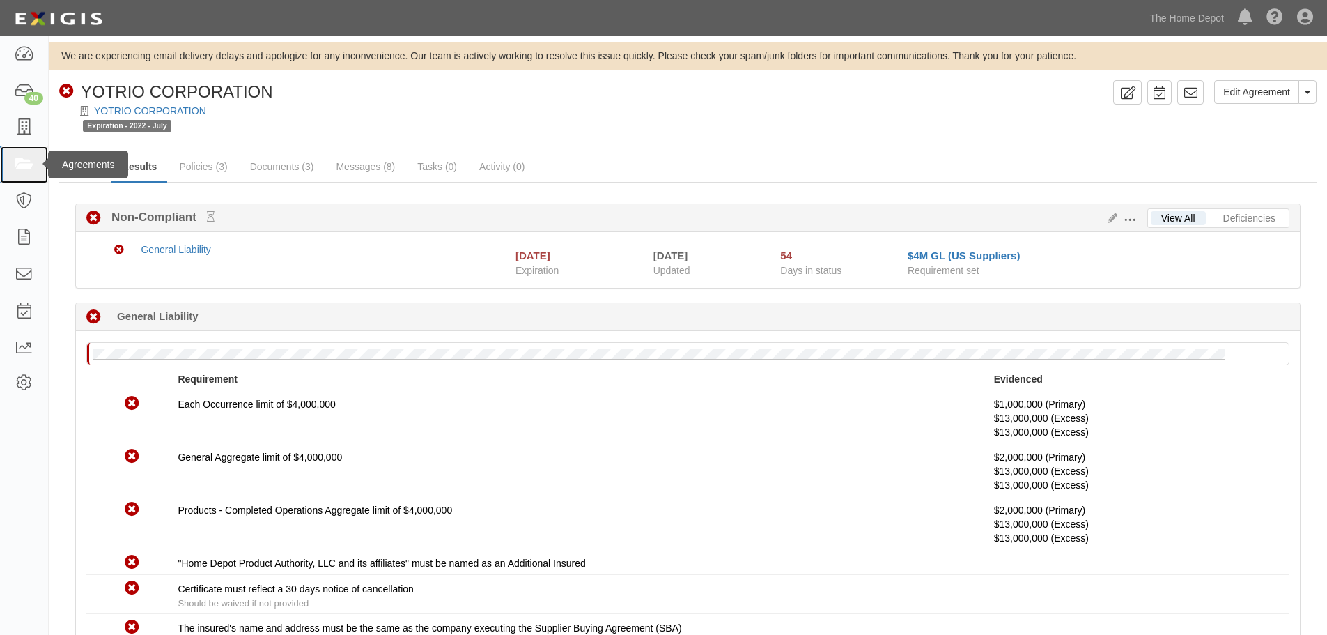
click at [29, 161] on icon at bounding box center [24, 165] width 20 height 16
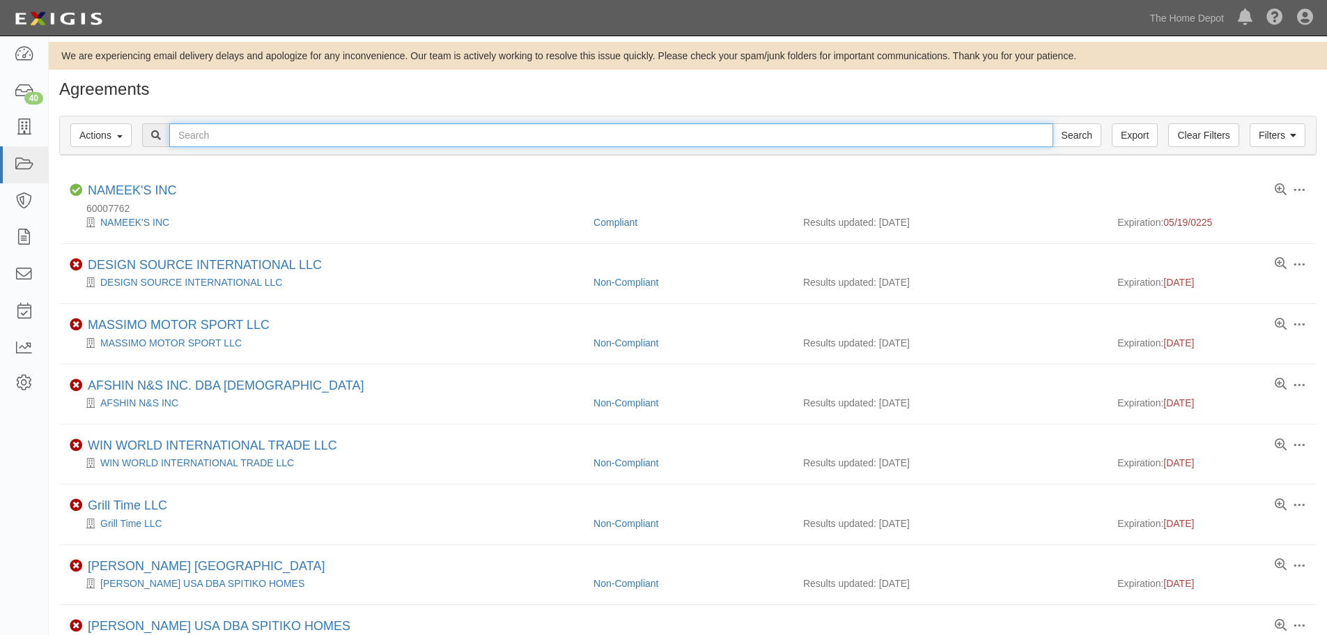
click at [213, 138] on input "text" at bounding box center [611, 135] width 884 height 24
type input "y"
type input "yotrio"
click at [1053, 123] on input "Search" at bounding box center [1077, 135] width 49 height 24
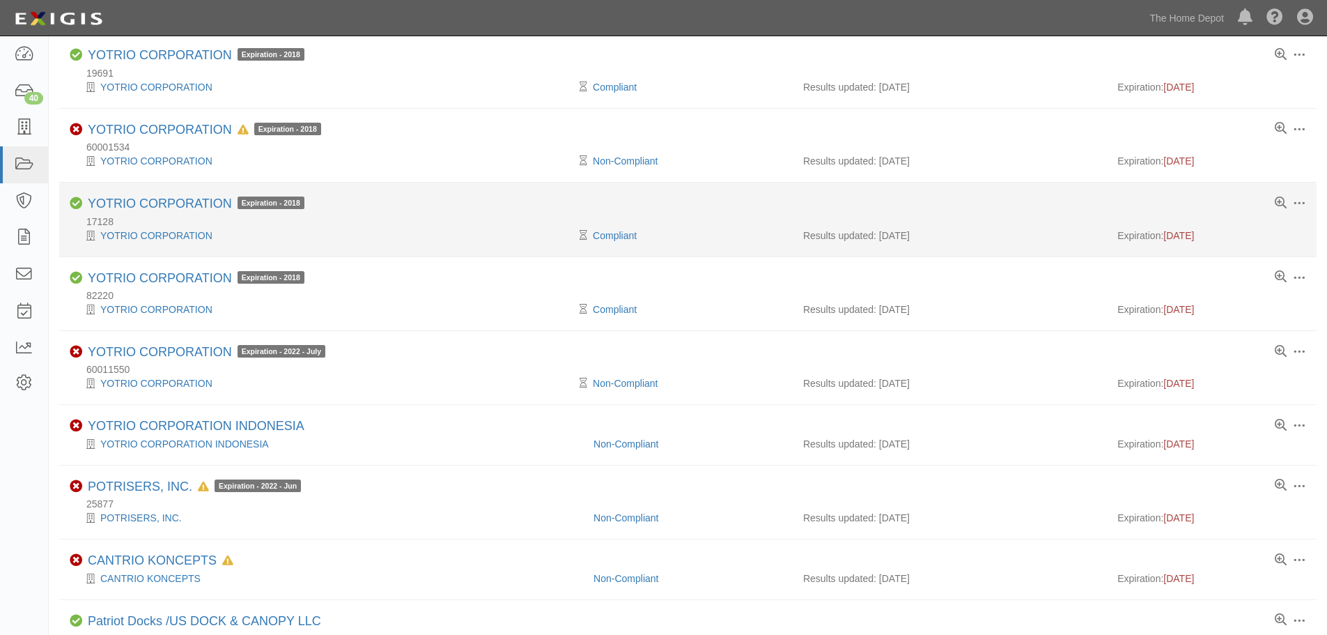
scroll to position [139, 0]
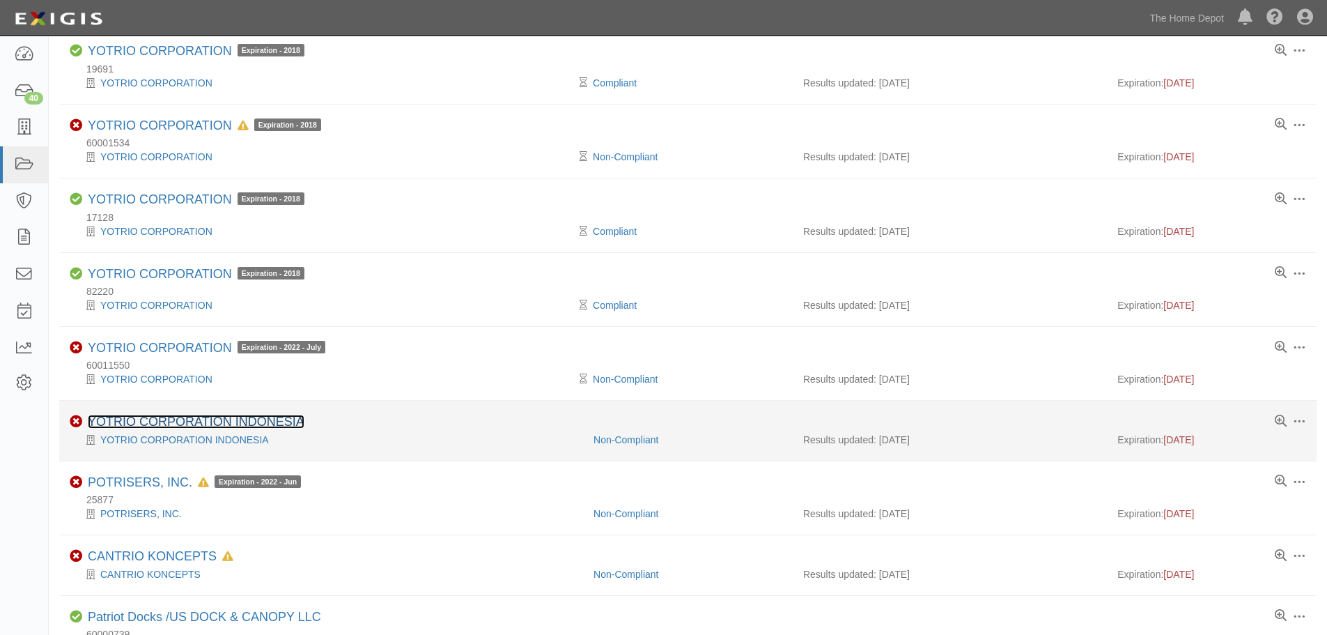
click at [194, 419] on link "YOTRIO CORPORATION INDONESIA" at bounding box center [196, 422] width 217 height 14
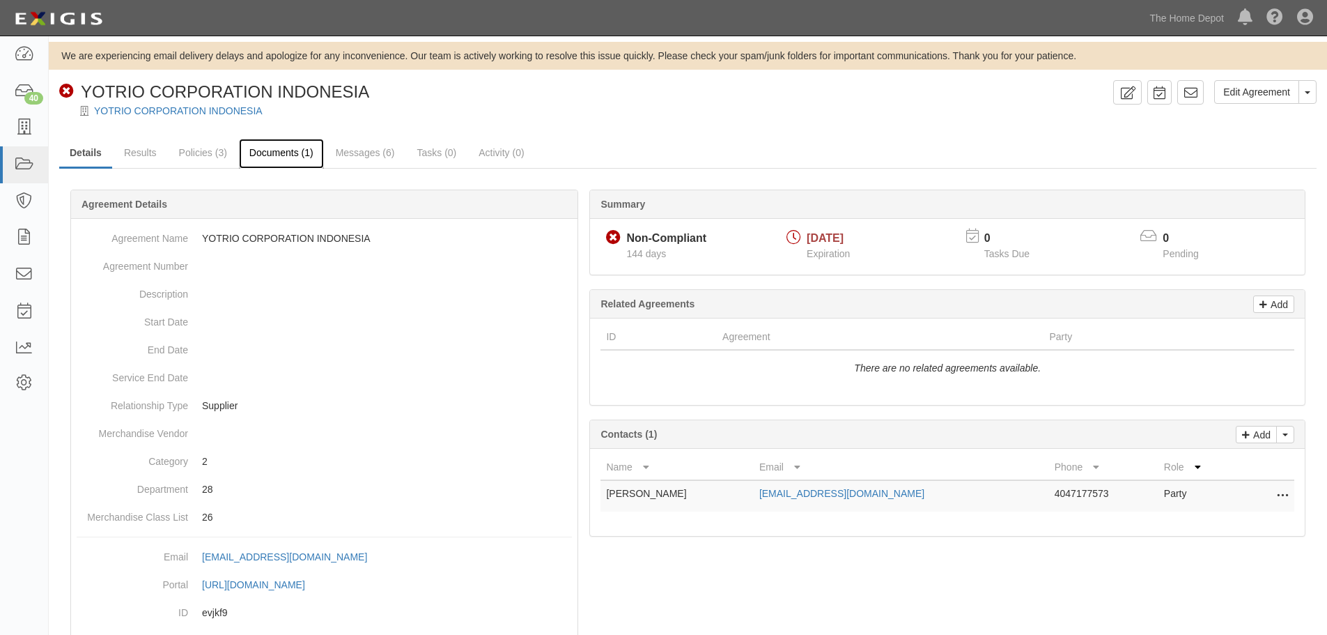
click at [297, 160] on link "Documents (1)" at bounding box center [281, 154] width 85 height 30
